Goal: Communication & Community: Ask a question

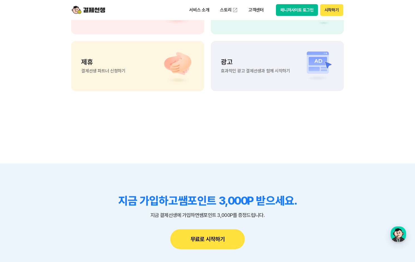
click at [303, 11] on button "매니저사이트 로그인" at bounding box center [297, 10] width 42 height 12
click at [335, 12] on button "시작하기" at bounding box center [331, 10] width 23 height 12
click at [401, 235] on div "button" at bounding box center [398, 234] width 16 height 16
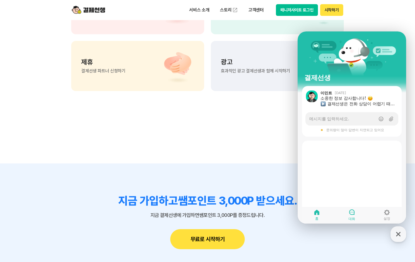
click at [346, 210] on link "대화" at bounding box center [351, 215] width 35 height 14
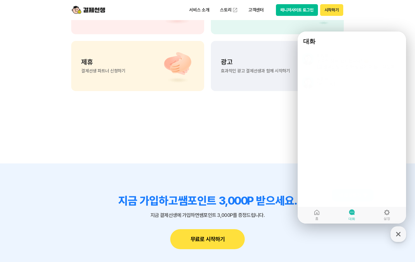
click at [354, 193] on span "새 문의하기" at bounding box center [349, 195] width 22 height 6
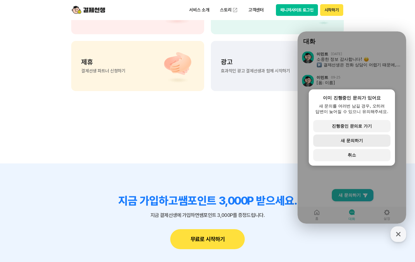
click at [361, 142] on span "새 문의하기" at bounding box center [352, 140] width 22 height 5
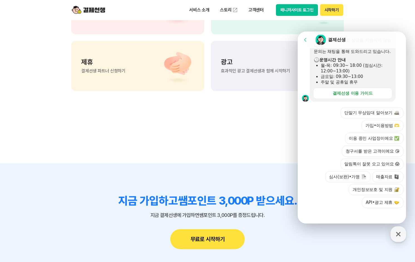
scroll to position [133, 0]
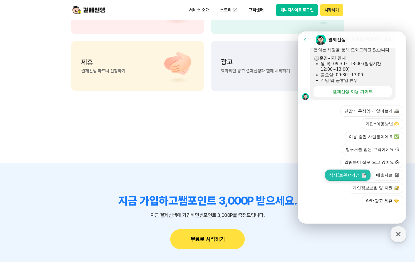
click at [352, 175] on button "심사(보완)•가맹" at bounding box center [347, 174] width 45 height 11
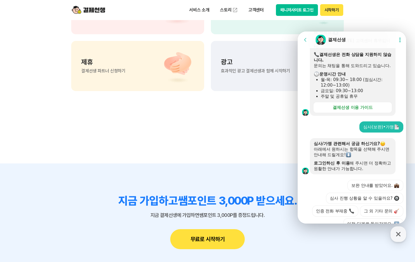
scroll to position [153, 0]
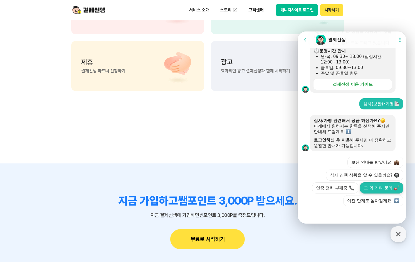
click at [373, 185] on button "그 외 기타 문의" at bounding box center [381, 187] width 43 height 11
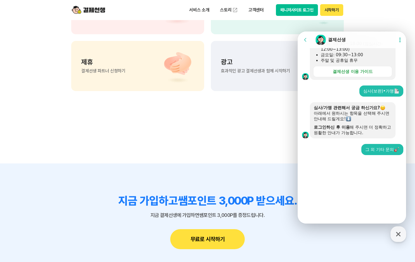
scroll to position [102, 0]
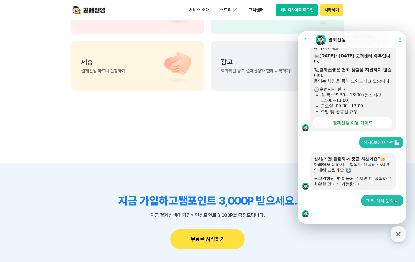
click at [124, 166] on section "지금 가입하고 쌤포인트 3,000P 받으세요. 지금 결제선생에 가입하면 쌤포인트 3,000P를 증정드립니다. 무료로 시작하기" at bounding box center [207, 221] width 415 height 116
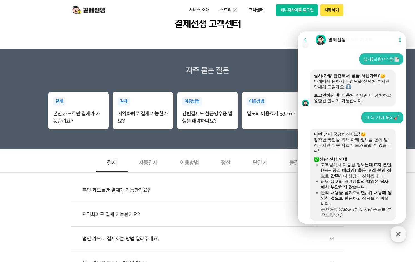
scroll to position [291, 0]
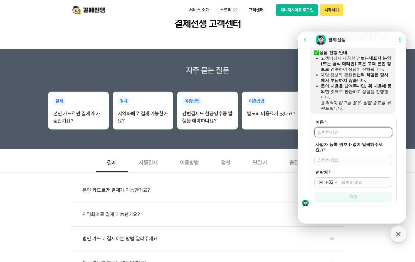
click at [345, 130] on input "이름 *" at bounding box center [353, 132] width 71 height 6
type input "w"
click at [345, 130] on input "이름 *" at bounding box center [353, 132] width 71 height 6
type input "전가연"
click at [348, 159] on input "사업자 등록 번호 (-없이 입력해주세요.) *" at bounding box center [353, 160] width 71 height 6
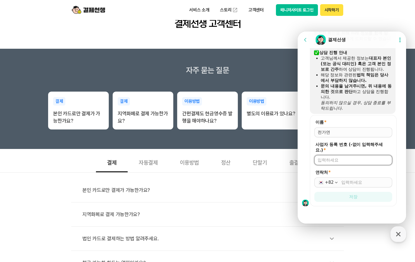
type input "1019889760"
click at [348, 182] on input "연락처 *" at bounding box center [365, 182] width 48 height 6
type input "[PHONE_NUMBER]"
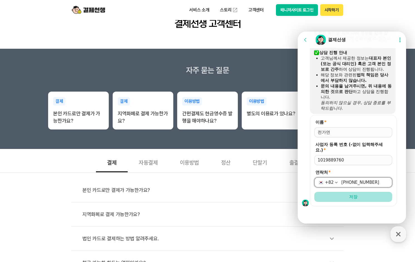
click at [355, 196] on span "저장" at bounding box center [353, 197] width 8 height 6
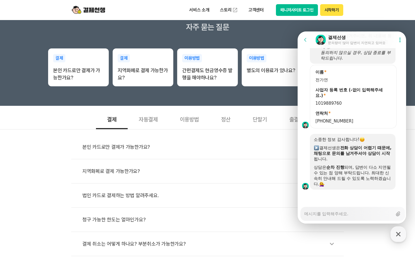
scroll to position [111, 0]
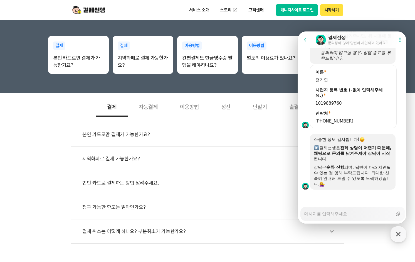
click at [331, 214] on textarea "Messenger Input Textarea" at bounding box center [348, 211] width 88 height 9
type textarea "x"
type textarea "z"
type textarea "x"
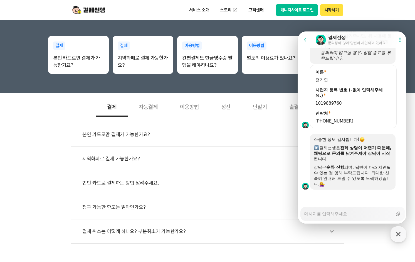
type textarea "d"
type textarea "x"
type textarea "dk"
type textarea "x"
type textarea "d"
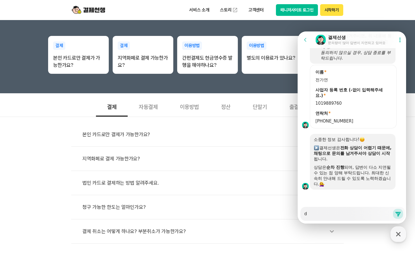
type textarea "x"
type textarea "ㅇ"
type textarea "x"
type textarea "아"
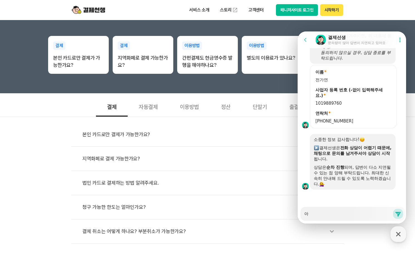
type textarea "x"
type textarea "안"
type textarea "x"
type textarea "안녀"
type textarea "x"
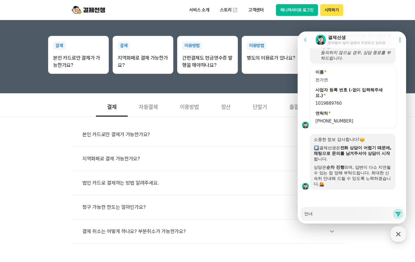
type textarea "안녕"
type textarea "x"
type textarea "안녕ㅎ"
type textarea "x"
type textarea "안녕하"
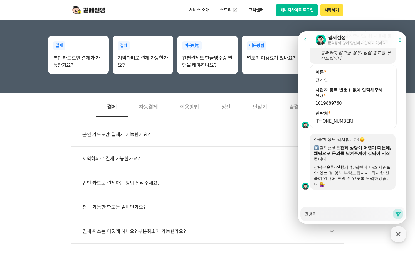
type textarea "x"
type textarea "안녕핫"
type textarea "x"
type textarea "안녕핫ㅇ"
type textarea "x"
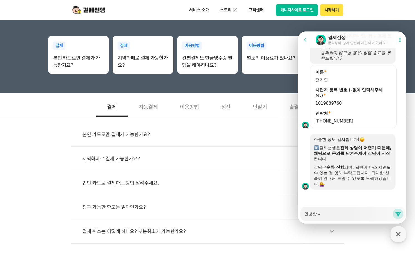
type textarea "안녕핫요"
type textarea "x"
type textarea "안녕핫요 ㄱ"
type textarea "x"
type textarea "안녕핫요"
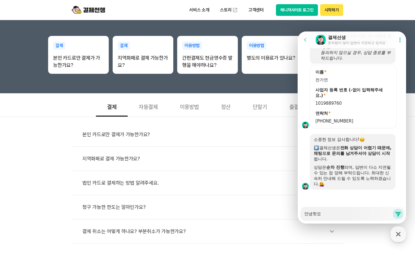
type textarea "x"
type textarea "안녕핫요"
type textarea "x"
type textarea "안녕핫"
type textarea "x"
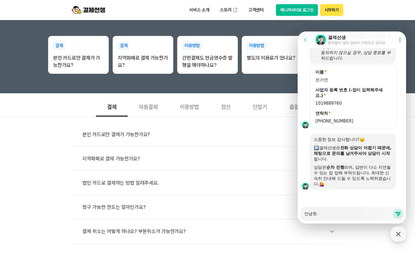
type textarea "안녕"
type textarea "x"
type textarea "안녕ㅎ"
type textarea "x"
type textarea "안녕하"
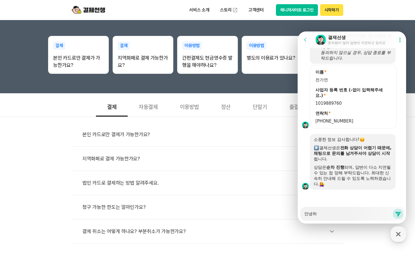
type textarea "x"
type textarea "안녕하세"
type textarea "x"
type textarea "안녕하세요"
type textarea "x"
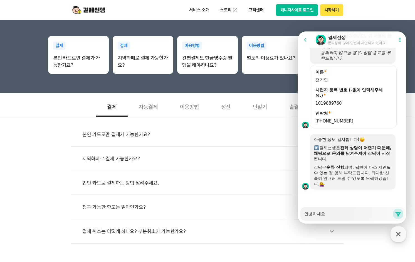
type textarea "안녕하세요"
type textarea "x"
type textarea "안녕하세요 ㅂ"
type textarea "x"
type textarea "안녕하세요 바"
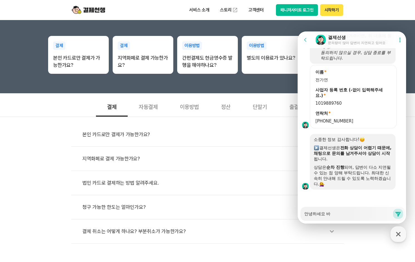
type textarea "x"
type textarea "안녕하세요 방"
type textarea "x"
type textarea "안녕하세요 방그"
type textarea "x"
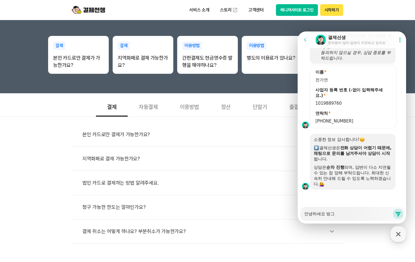
type textarea "안녕하세요 방금"
type textarea "x"
type textarea "안녕하세요 방금"
type textarea "x"
type textarea "안녕하세요 방금 ㅅ"
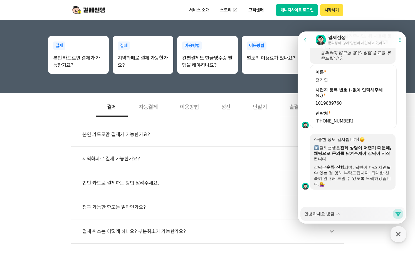
type textarea "x"
type textarea "안녕하세요 방금 시"
type textarea "x"
type textarea "안녕하세요 방금 신"
type textarea "x"
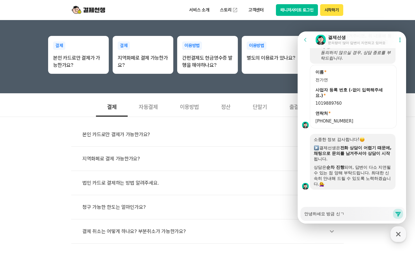
type textarea "안녕하세요 방금 신규"
type textarea "x"
type textarea "안녕하세요 방금 신귤"
type textarea "x"
type textarea "안녕하세요 방금 신규로"
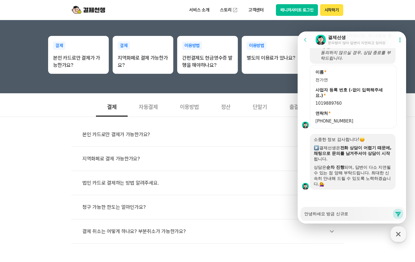
type textarea "x"
type textarea "안녕하세요 방금 신규로"
type textarea "x"
type textarea "안녕하세요 방금 신규로 ㄱ"
type textarea "x"
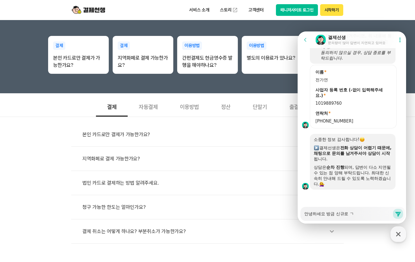
type textarea "안녕하세요 방금 신규로 가"
type textarea "x"
type textarea "안녕하세요 방금 신규로 갑"
type textarea "x"
type textarea "안녕하세요 방금 신규로 가비"
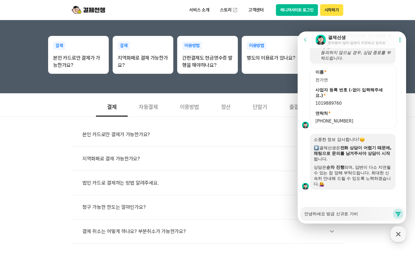
type textarea "x"
type textarea "안녕하세요 방금 신규로 가ㅂ"
type textarea "x"
type textarea "안녕하세요 방금 신규로 가"
type textarea "x"
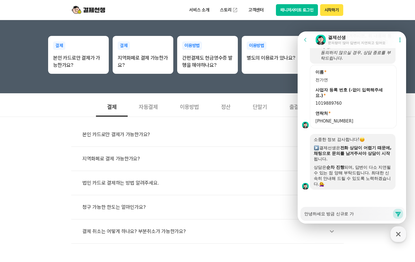
type textarea "안녕하세요 방금 신규로 가ㅇ"
type textarea "x"
type textarea "안녕하세요 방금 신규로 가이"
type textarea "x"
type textarea "안녕하세요 방금 신규로 가입"
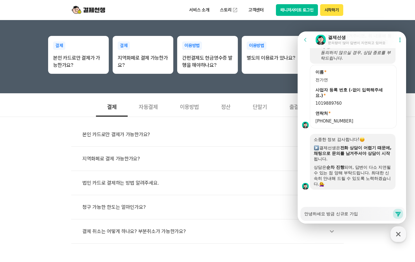
type textarea "x"
type textarea "안녕하세요 방금 신규로 가입ㅎ"
type textarea "x"
type textarea "안녕하세요 방금 신규로 가입하"
type textarea "x"
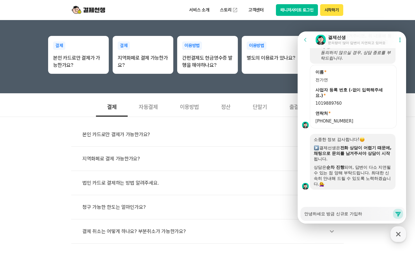
type textarea "안녕하세요 방금 신규로 가입학"
type textarea "x"
type textarea "안녕하세요 방금 신규로 가입하고"
type textarea "x"
type textarea "안녕하세요 방금 신규로 가입하ㄱ"
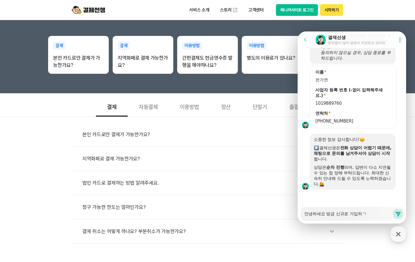
type textarea "x"
type textarea "안녕하세요 방금 신규로 가입하"
type textarea "x"
type textarea "안녕하세요 방금 신규로 가입하ㅇ"
type textarea "x"
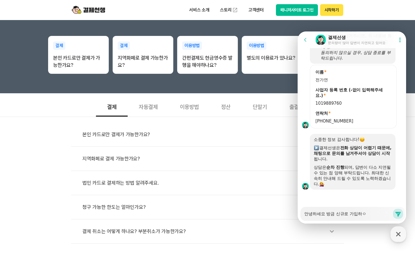
type textarea "안녕하세요 방금 신규로 가입하여"
type textarea "x"
type textarea "안녕하세요 방금 신규로 가입하였"
type textarea "x"
type textarea "안녕하세요 방금 신규로 가입하였ㄱ"
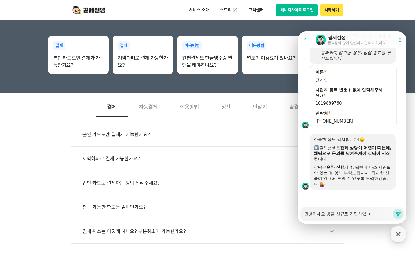
type textarea "x"
type textarea "안녕하세요 방금 신규로 가입하였고"
type textarea "x"
type textarea "안녕하세요 방금 신규로 가입하였고"
type textarea "x"
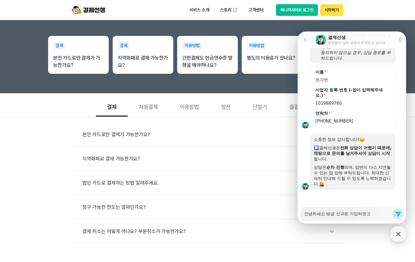
type textarea "안녕하세요 방금 신규로 가입하였고 3"
type textarea "x"
type textarea "안녕하세요 방금 신규로 가입하였고 3ㅁ"
type textarea "x"
type textarea "안녕하세요 방금 신규로 가입하였고 3마"
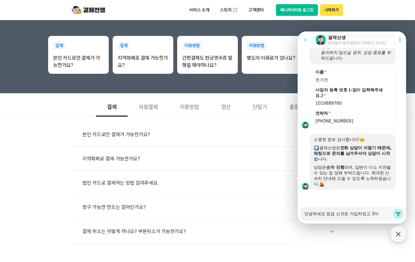
type textarea "x"
type textarea "안녕하세요 방금 신규로 가입하였고 3만ㅇ"
type textarea "x"
type textarea "안녕하세요 방금 신규로 가입하였고 3만워"
type textarea "x"
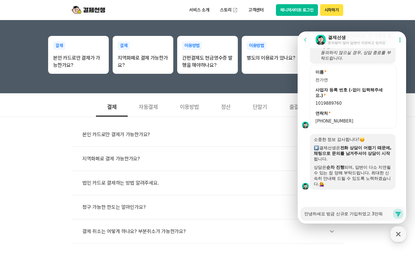
type textarea "안녕하세요 방금 신규로 가입하였고 3만원"
type textarea "x"
type textarea "안녕하세요 방금 신규로 가입하였고 3만원 ㄱ"
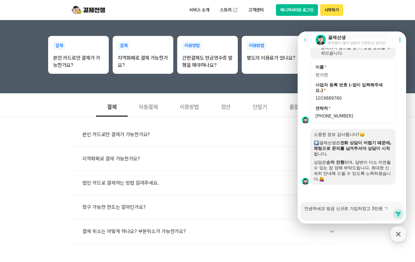
type textarea "x"
type textarea "안녕하세요 방금 신규로 가입하였고 3만원 겨"
type textarea "x"
type textarea "안녕하세요 방금 신규로 가입하였고 3만원 결"
type textarea "x"
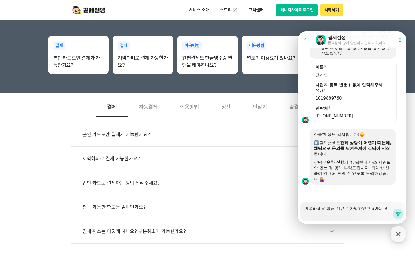
type textarea "안녕하세요 방금 신규로 가입하였고 3만원 결ㅈ"
type textarea "x"
type textarea "안녕하세요 방금 신규로 가입하였고 3만원 결제"
type textarea "x"
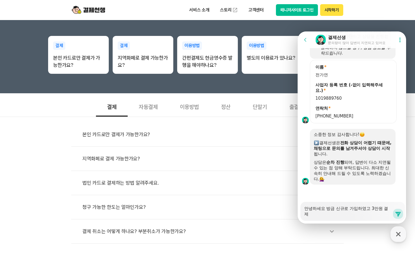
type textarea "안녕하세요 방금 신규로 가입하였고 3만원 결젞"
type textarea "x"
type textarea "안녕하세요 방금 신규로 가입하였고 3만원 결제까"
type textarea "x"
type textarea "안녕하세요 방금 신규로 가입하였고 3만원 결제깢"
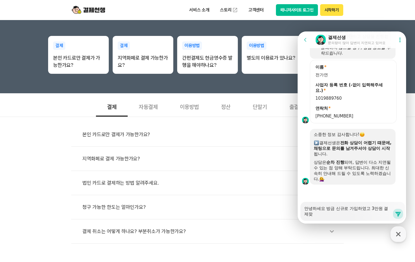
type textarea "x"
type textarea "안녕하세요 방금 신규로 가입하였고 3만원 결제까지"
type textarea "x"
type textarea "안녕하세요 방금 신규로 가입하였고 3만원 결제까지 ㅎ"
type textarea "x"
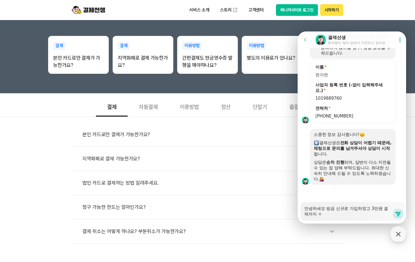
type textarea "안녕하세요 방금 신규로 가입하였고 3만원 결제까지 하"
type textarea "x"
type textarea "안녕하세요 방금 신규로 가입하였고 3만원 결제까지 항"
type textarea "x"
type textarea "안녕하세요 방금 신규로 가입하였고 3만원 결제까지 하여"
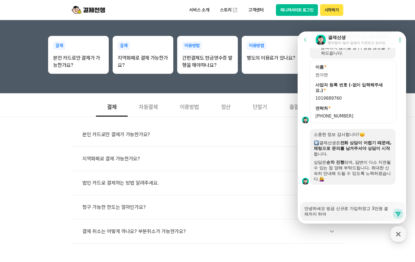
type textarea "x"
type textarea "안녕하세요 방금 신규로 가입하였고 3만원 결제까지 하였"
type textarea "x"
type textarea "안녕하세요 방금 신규로 가입하였고 3만원 결제까지 하였ㅅ"
type textarea "x"
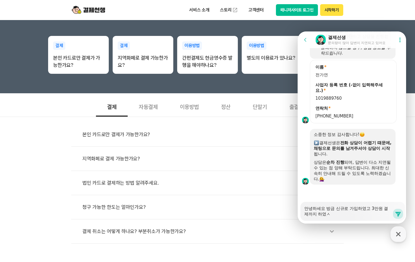
type textarea "안녕하세요 방금 신규로 가입하였고 3만원 결제까지 하였스"
type textarea "x"
type textarea "안녕하세요 방금 신규로 가입하였고 3만원 결제까지 하였습"
type textarea "x"
type textarea "안녕하세요 방금 신규로 가입하였고 3만원 결제까지 하였습ㄴ"
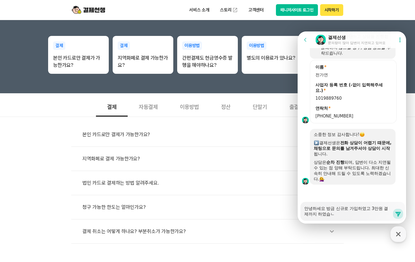
type textarea "x"
type textarea "안녕하세요 방금 신규로 가입하였고 3만원 결제까지 하였습니"
type textarea "x"
type textarea "안녕하세요 방금 신규로 가입하였고 3만원 결제까지 하였습닏"
type textarea "x"
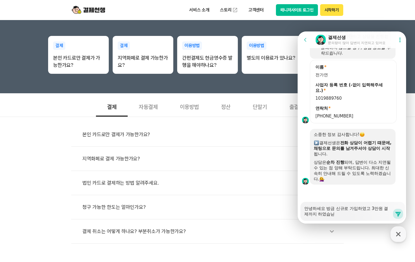
type textarea "안녕하세요 방금 신규로 가입하였고 3만원 결제까지 하였습니다"
type textarea "x"
type textarea "안녕하세요 방금 신규로 가입하였고 3만원 결제까지 하였습니다."
type textarea "x"
type textarea "안녕하세요 방금 신규로 가입하였고 3만원 결제까지 하였습니다."
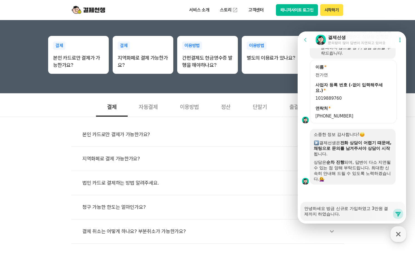
type textarea "x"
type textarea "안녕하세요 방금 신규로 가입하였고 3만원 결제까지 하였습니다. ㄷ"
type textarea "x"
type textarea "안녕하세요 방금 신규로 가입하였고 3만원 결제까지 하였습니다. 다"
type textarea "x"
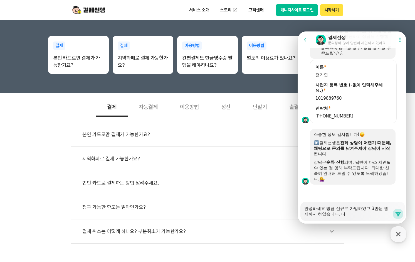
type textarea "안녕하세요 방금 신규로 가입하였고 3만원 결제까지 하였습니다. 담"
type textarea "x"
type textarea "안녕하세요 방금 신규로 가입하였고 3만원 결제까지 하였습니다. 다마"
type textarea "x"
type textarea "안녕하세요 방금 신규로 가입하였고 3만원 결제까지 하였습니다. 다만"
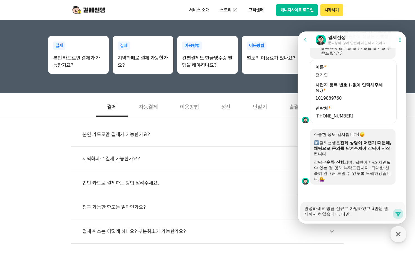
type textarea "x"
type textarea "안녕하세요 방금 신규로 가입하였고 3만원 결제까지 하였습니다. 다만"
type textarea "x"
type textarea "안녕하세요 방금 신규로 가입하였고 3만원 결제까지 하였습니다. 다만 ㅇ"
type textarea "x"
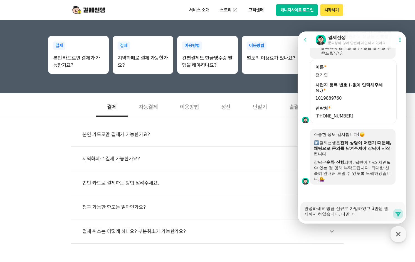
type textarea "안녕하세요 방금 신규로 가입하였고 3만원 결제까지 하였습니다. 다만"
type textarea "x"
type textarea "안녕하세요 방금 신규로 가입하였고 3만원 결제까지 하였습니다. 다만 ㅋ"
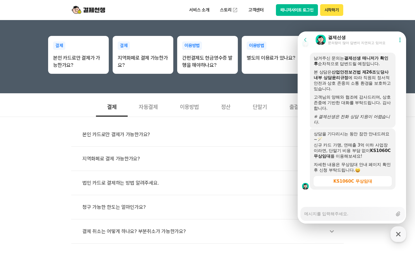
scroll to position [621, 0]
drag, startPoint x: 330, startPoint y: 140, endPoint x: 335, endPoint y: 151, distance: 11.6
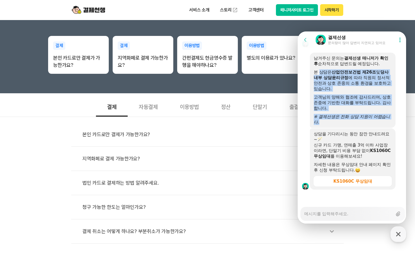
drag, startPoint x: 321, startPoint y: 73, endPoint x: 349, endPoint y: 122, distance: 56.9
click at [349, 122] on div "남겨주신 문의는 결제선생 매니저가 확인 후 순차적으로 답변드릴 예정입니다. 본 상담은 산업안전보건법 제26조 및 당사 내부 상담윤리규정 에 따…" at bounding box center [353, 90] width 78 height 70
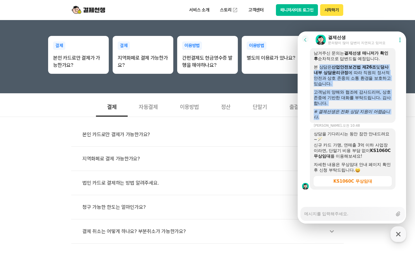
click at [349, 120] on div "※ 결제선생은 전화 상담 지원이 어렵습니다." at bounding box center [353, 114] width 78 height 11
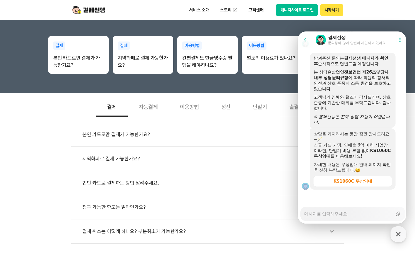
click at [349, 122] on div "※ 결제선생은 전화 상담 지원이 어렵습니다." at bounding box center [353, 119] width 78 height 11
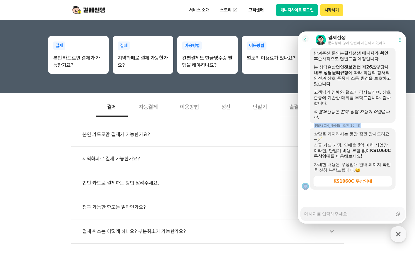
click at [349, 122] on div "남겨주신 문의는 결제선생 매니저가 확인 후 순차적으로 답변드릴 예정입니다. 본 상담은 산업안전보건법 제26조 및 당사 내부 상담윤리규정 에 따…" at bounding box center [353, 85] width 86 height 75
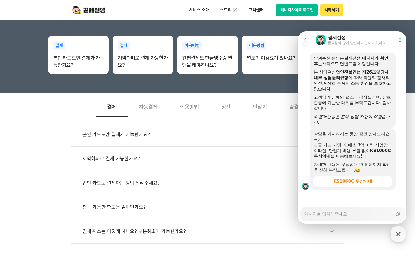
click at [37, 144] on div "본인 카드로만 결제가 가능한가요? 지역화폐로 결제 가능한가요? 법인 카드로 결제하는 방법 알려주세요. 청구 가능한 한도는 얼마인가요? 결체 취…" at bounding box center [207, 180] width 415 height 127
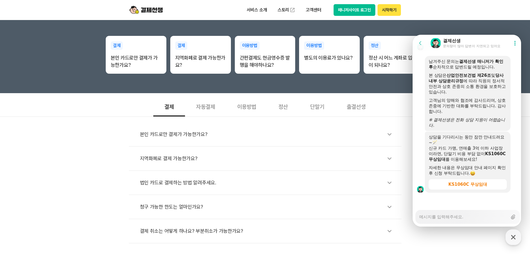
scroll to position [593, 0]
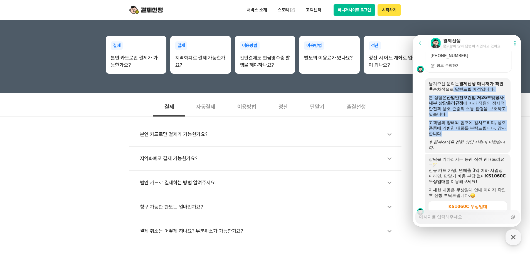
drag, startPoint x: 455, startPoint y: 93, endPoint x: 467, endPoint y: 139, distance: 47.8
click at [415, 139] on div "남겨주신 문의는 결제선생 매니저가 확인 후 순차적으로 답변드릴 예정입니다. 본 상담은 산업안전보건법 제26조 및 당사 내부 상담윤리규정 에 따…" at bounding box center [467, 116] width 78 height 70
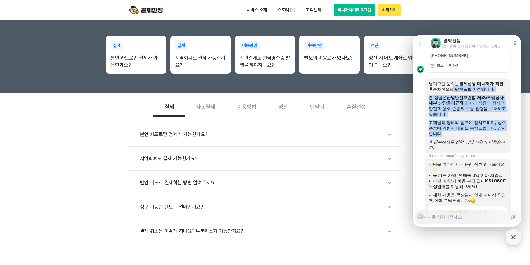
click at [415, 137] on div "고객님의 양해와 협조에 감사드리며, 상호 존중에 기반한 대화를 부탁드립니다. 감사합니다." at bounding box center [467, 128] width 78 height 17
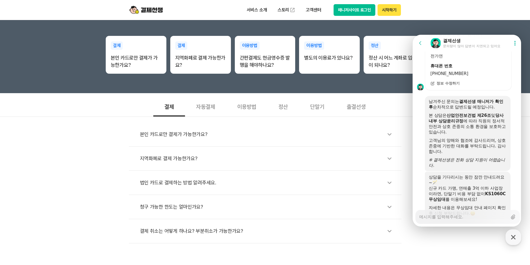
scroll to position [537, 0]
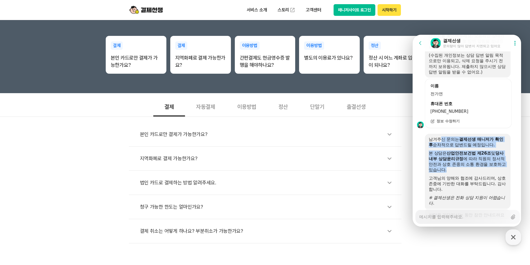
drag, startPoint x: 440, startPoint y: 145, endPoint x: 481, endPoint y: 174, distance: 51.0
click at [415, 174] on div "남겨주신 문의는 결제선생 매니저가 확인 후 순차적으로 답변드릴 예정입니다. 본 상담은 산업안전보건법 제26조 및 당사 내부 상담윤리규정 에 따…" at bounding box center [467, 172] width 78 height 70
click at [415, 173] on div "본 상담은 산업안전보건법 제26조 및 당사 내부 상담윤리규정 에 따라 직원의 정서적 안전과 상호 존중의 소통 환경을 보호하고 있습니다." at bounding box center [467, 161] width 78 height 22
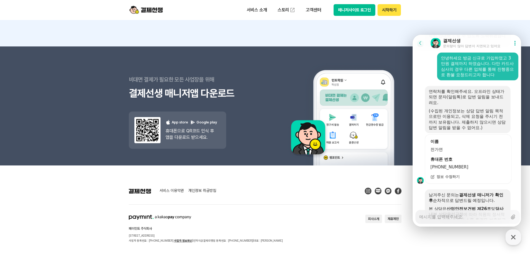
scroll to position [712, 0]
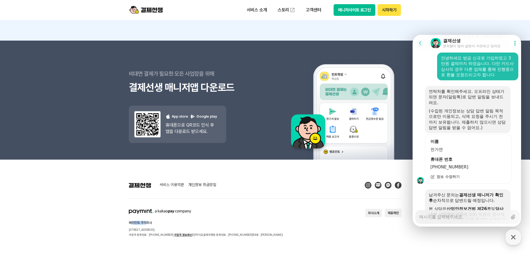
drag, startPoint x: 130, startPoint y: 224, endPoint x: 155, endPoint y: 226, distance: 25.1
click at [152, 225] on div "페이민트 주식회사 [STREET_ADDRESS] 사업자 등록번호 : [PHONE_NUMBER] 사업자 정보확인 | 전자지급결제대행업 등록번호 …" at bounding box center [206, 223] width 154 height 28
click at [162, 226] on div "페이민트 주식회사 [STREET_ADDRESS] 사업자 등록번호 : [PHONE_NUMBER] 사업자 정보확인 | 전자지급결제대행업 등록번호 …" at bounding box center [206, 223] width 154 height 28
